Goal: Task Accomplishment & Management: Complete application form

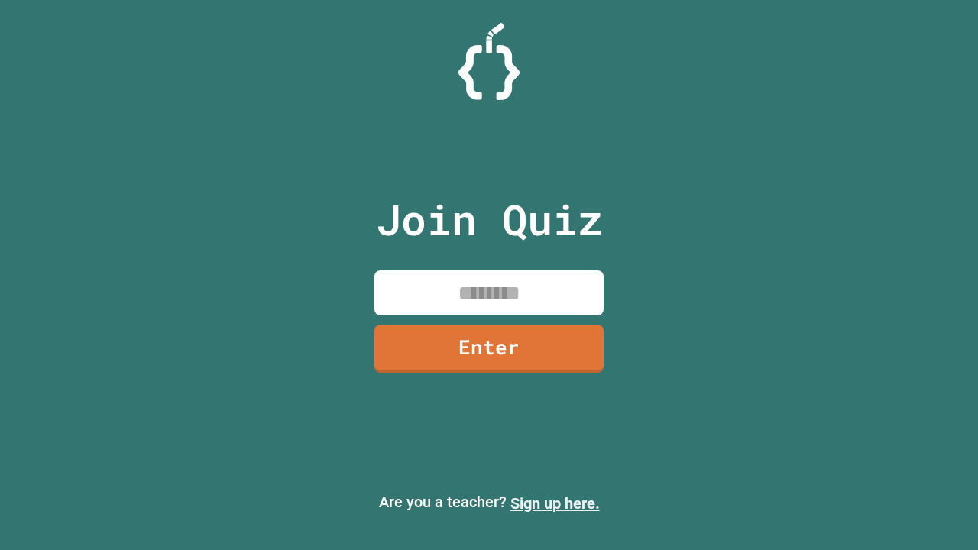
click at [554, 503] on link "Sign up here." at bounding box center [554, 503] width 89 height 18
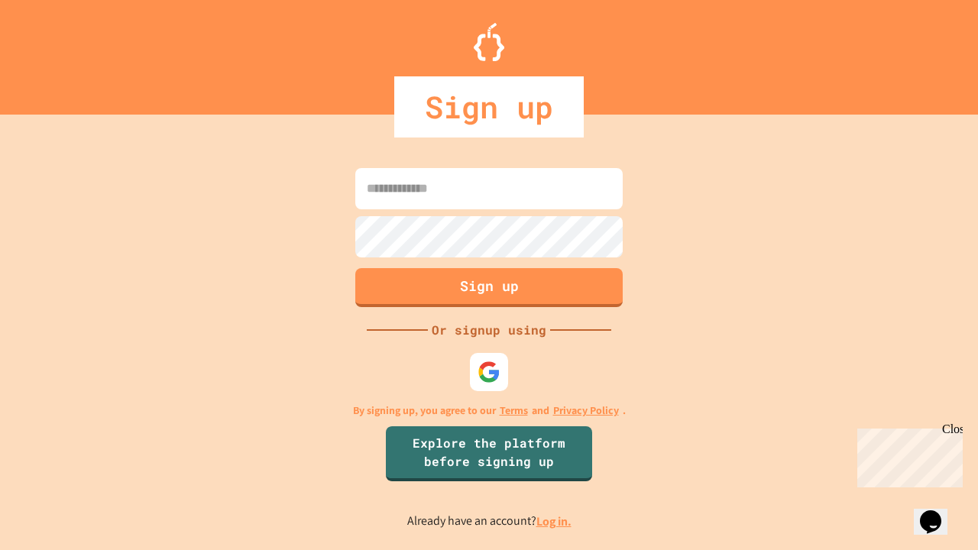
click at [554, 521] on link "Log in." at bounding box center [553, 521] width 35 height 16
